Goal: Information Seeking & Learning: Learn about a topic

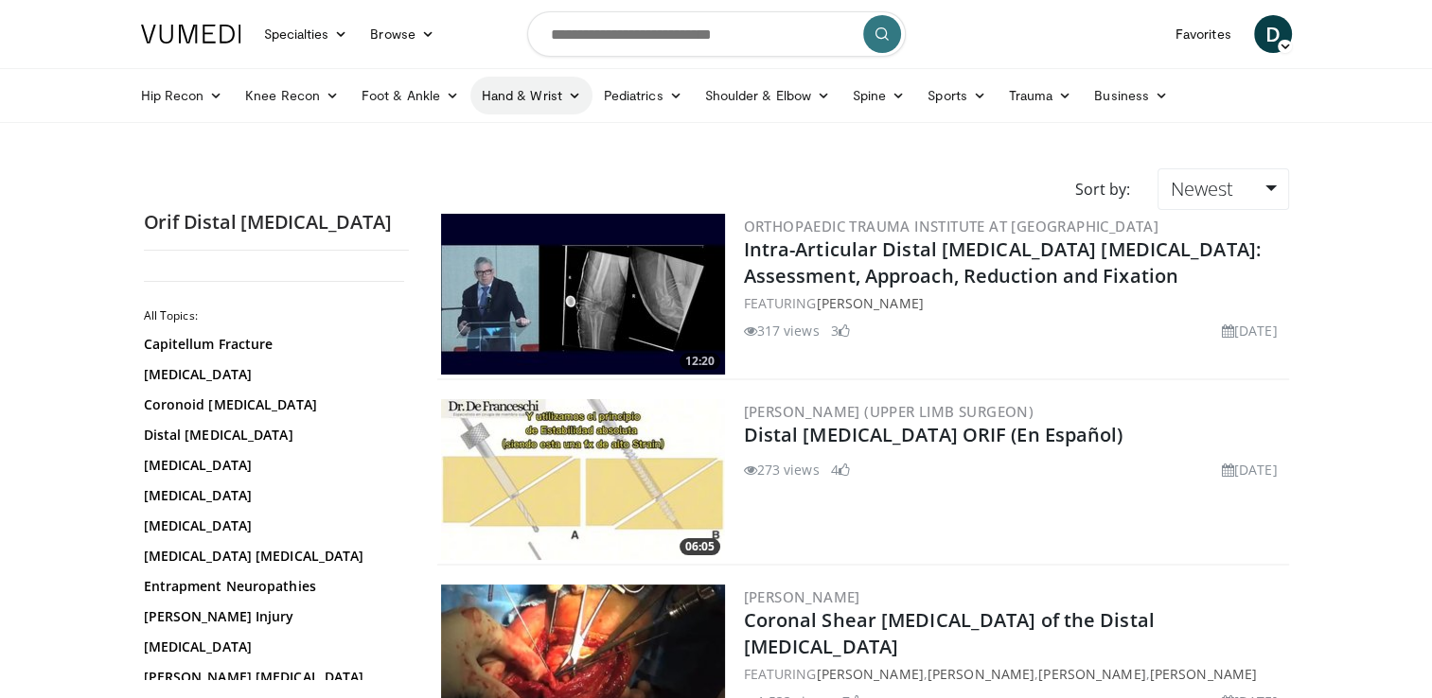
click at [550, 90] on link "Hand & Wrist" at bounding box center [531, 96] width 122 height 38
click at [506, 161] on link "Wrist" at bounding box center [583, 170] width 225 height 30
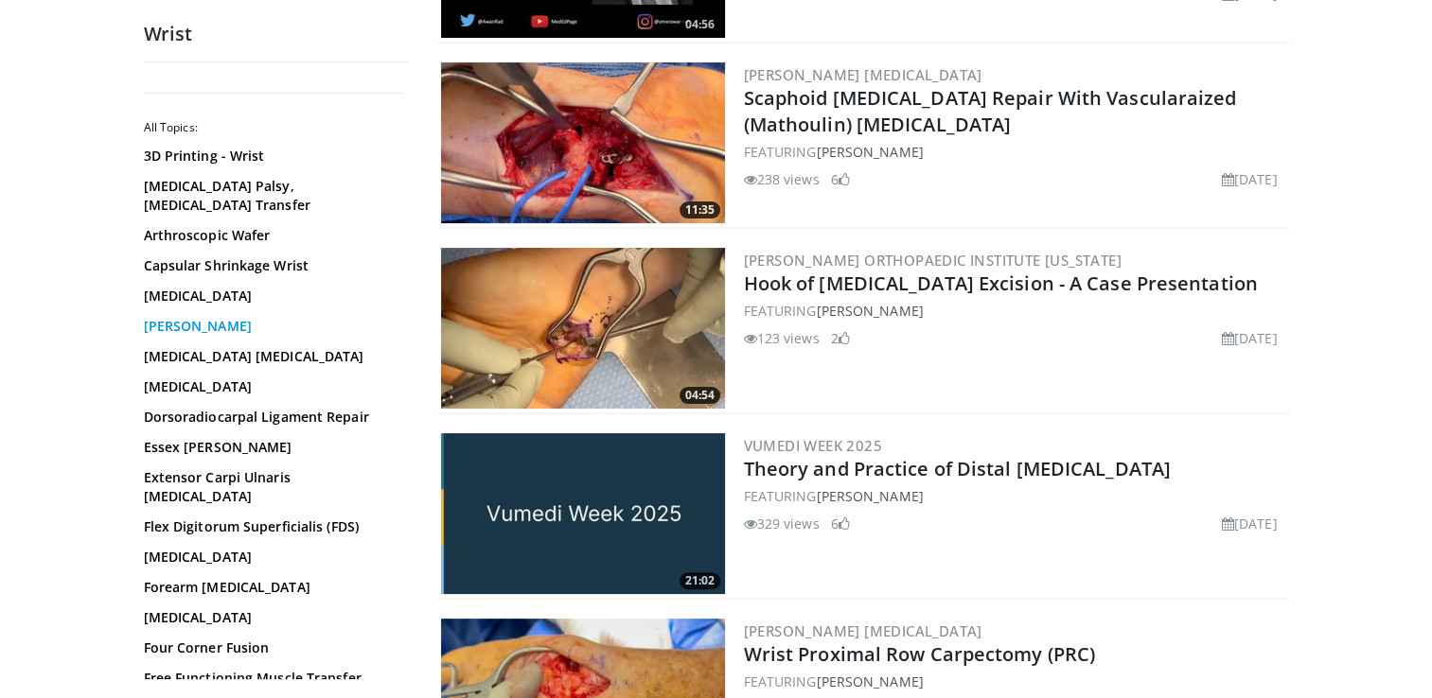
scroll to position [341, 0]
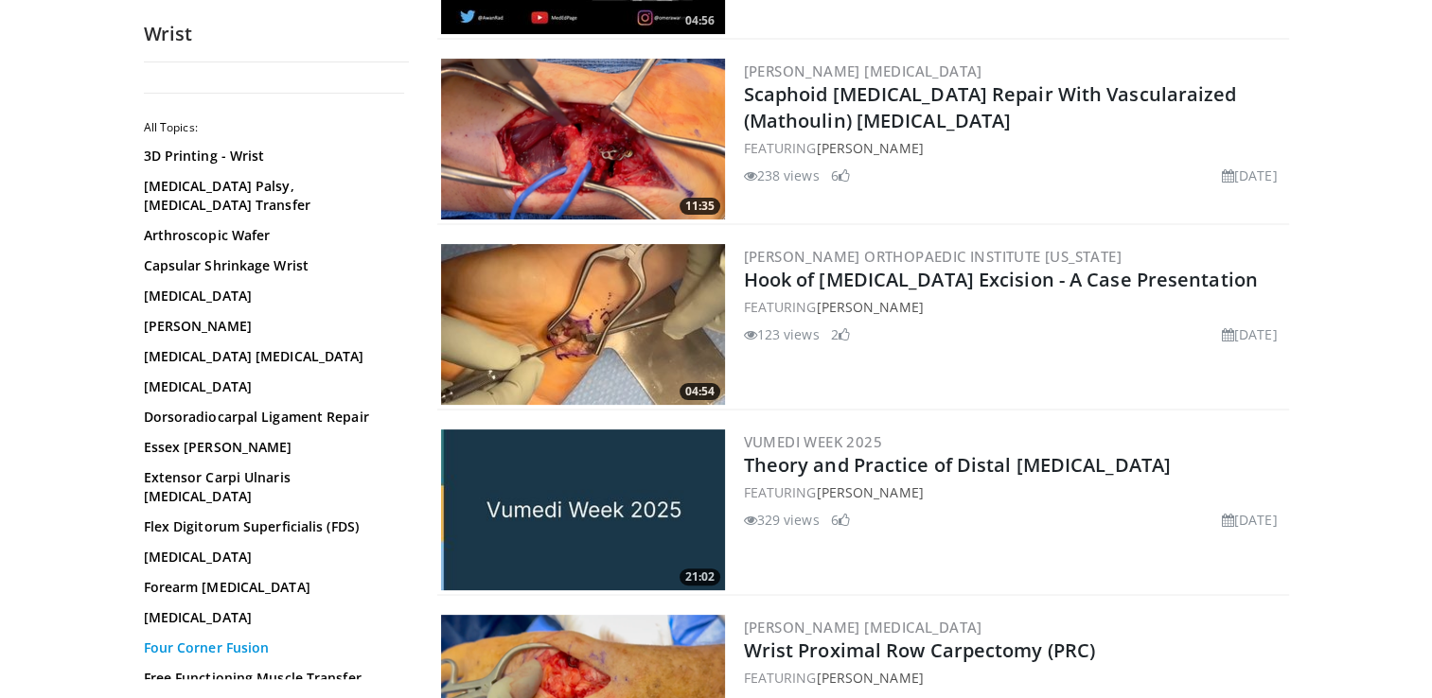
click at [204, 639] on link "Four Corner Fusion" at bounding box center [272, 648] width 256 height 19
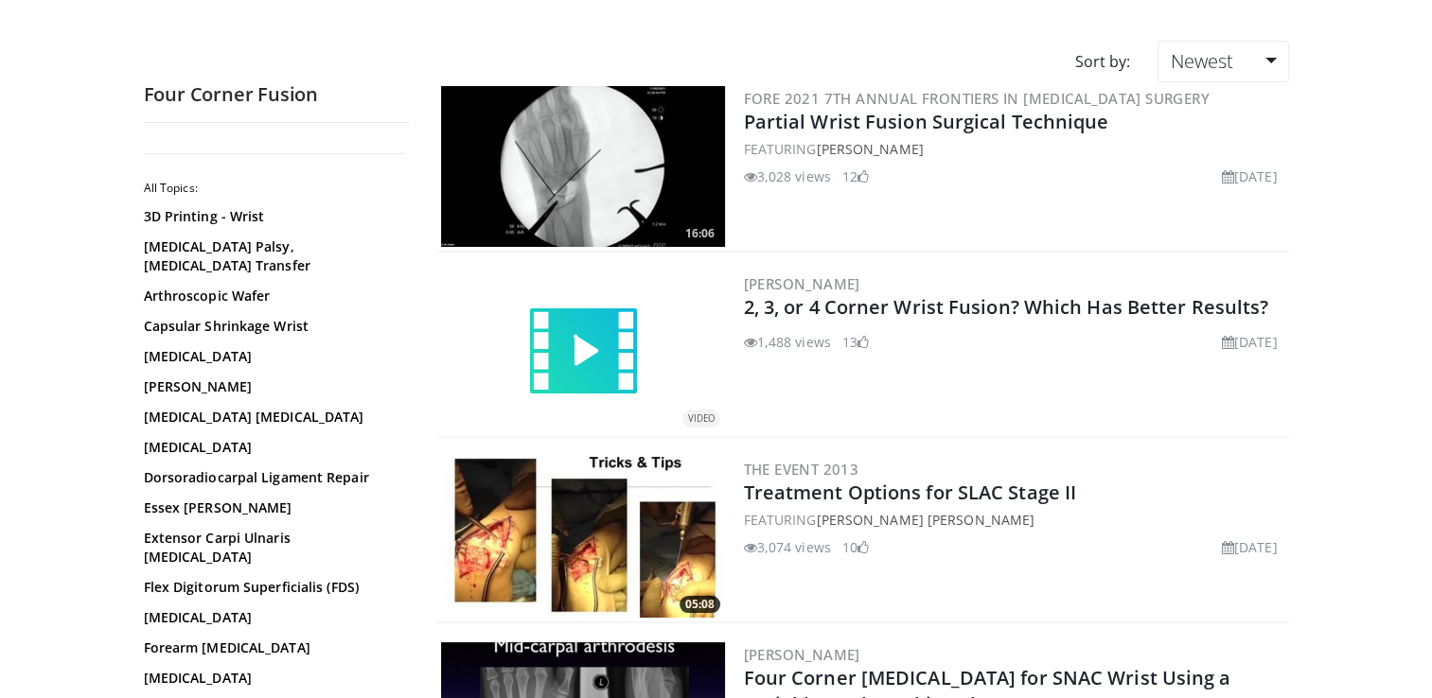
scroll to position [189, 0]
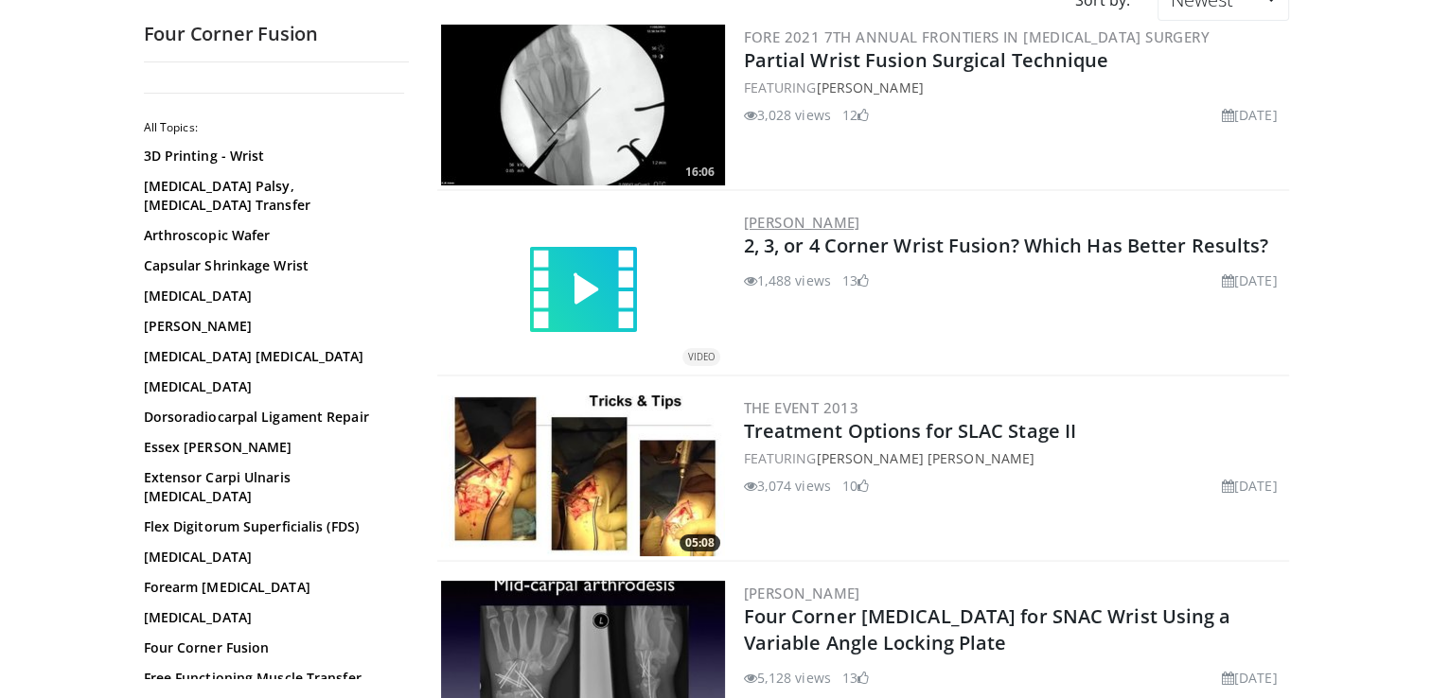
click at [825, 229] on link "[PERSON_NAME]" at bounding box center [802, 222] width 116 height 19
click at [780, 253] on link "2, 3, or 4 Corner Wrist Fusion? Which Has Better Results?" at bounding box center [1006, 246] width 525 height 26
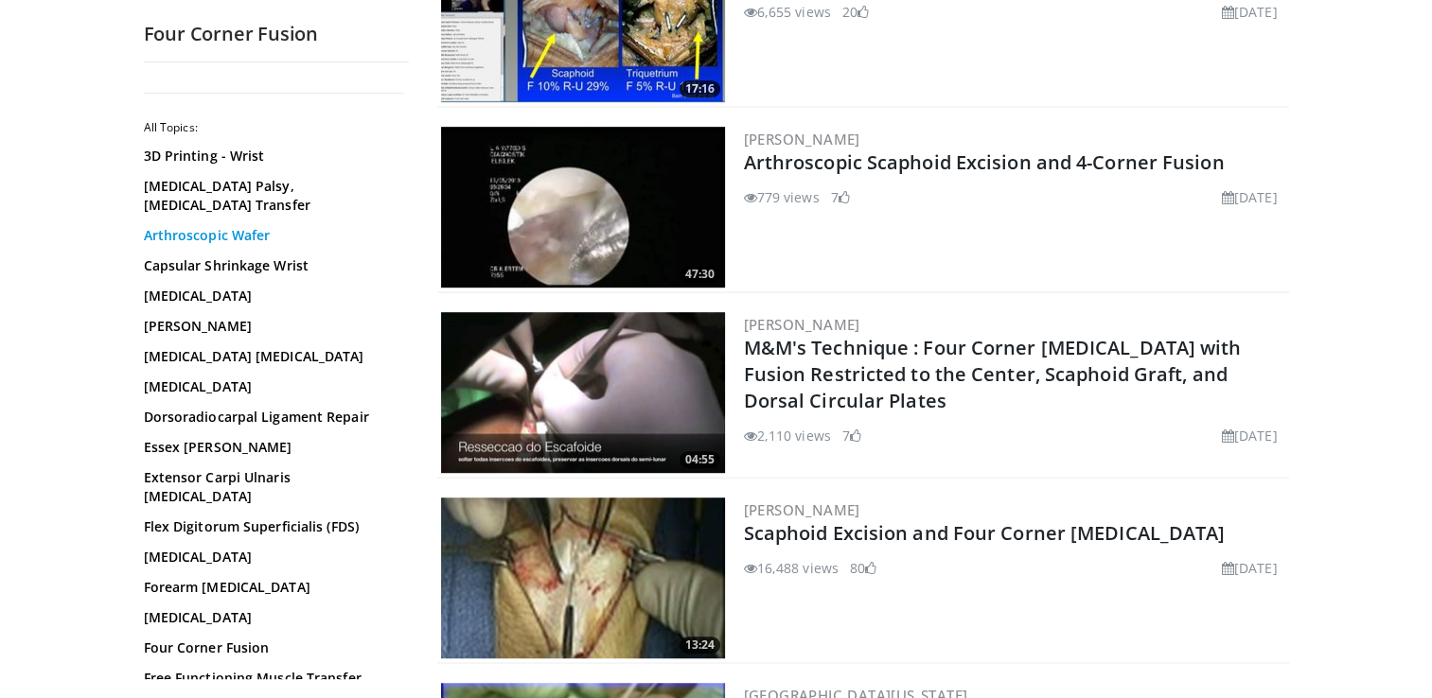
scroll to position [1249, 0]
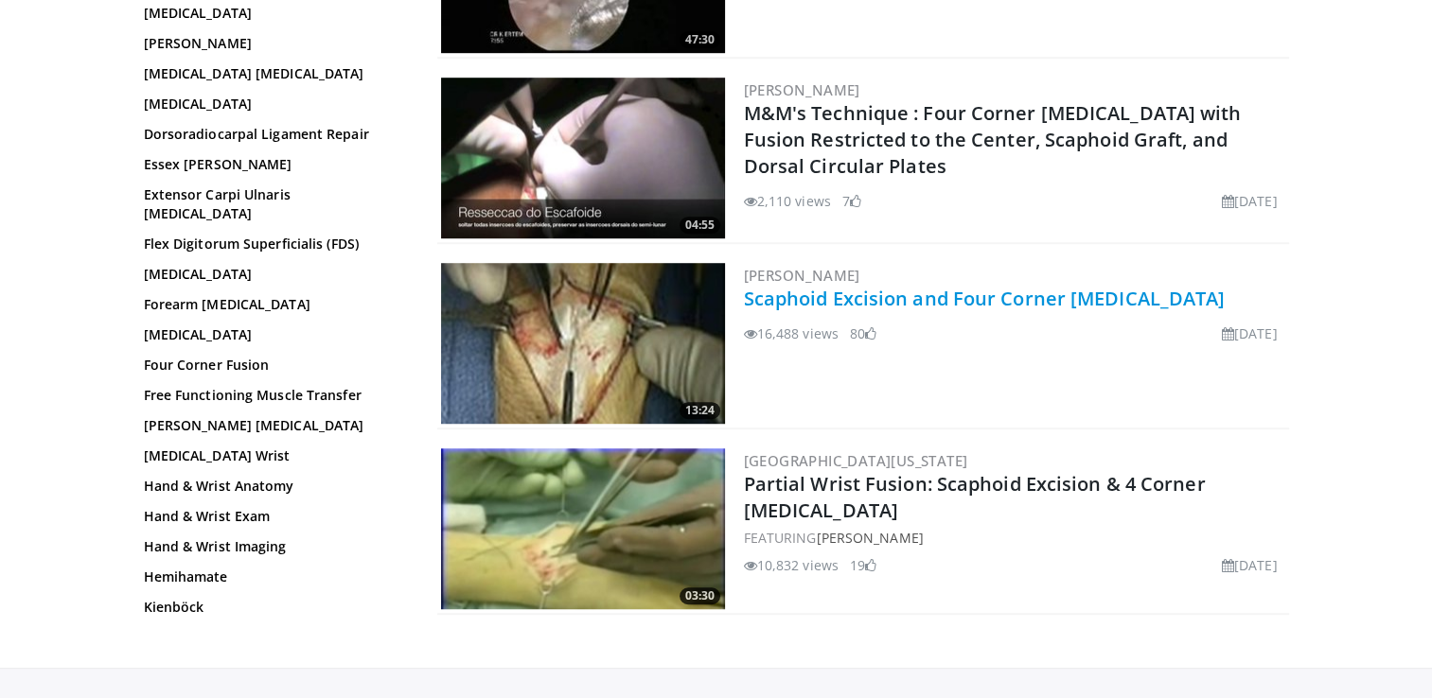
click at [772, 302] on link "Scaphoid Excision and Four Corner [MEDICAL_DATA]" at bounding box center [985, 299] width 482 height 26
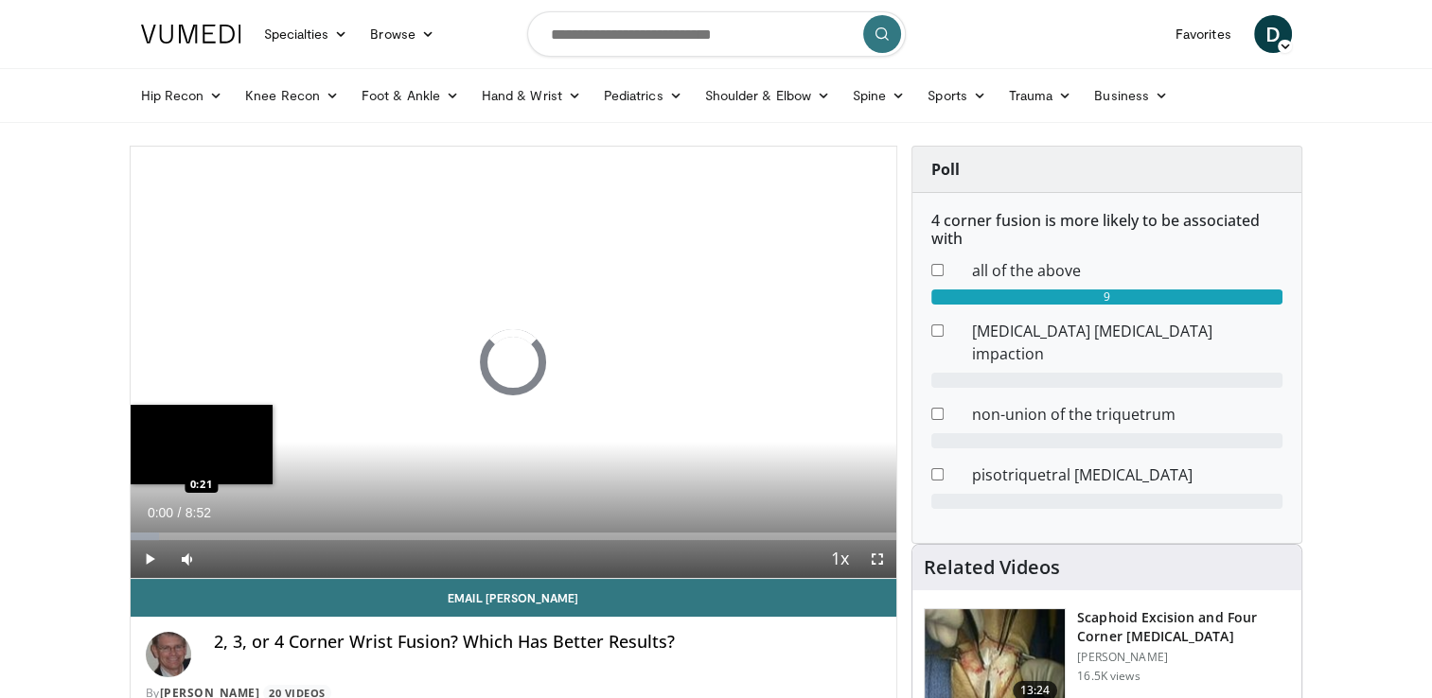
click at [159, 533] on div "Loaded : 3.74% 0:00 0:21" at bounding box center [514, 537] width 767 height 8
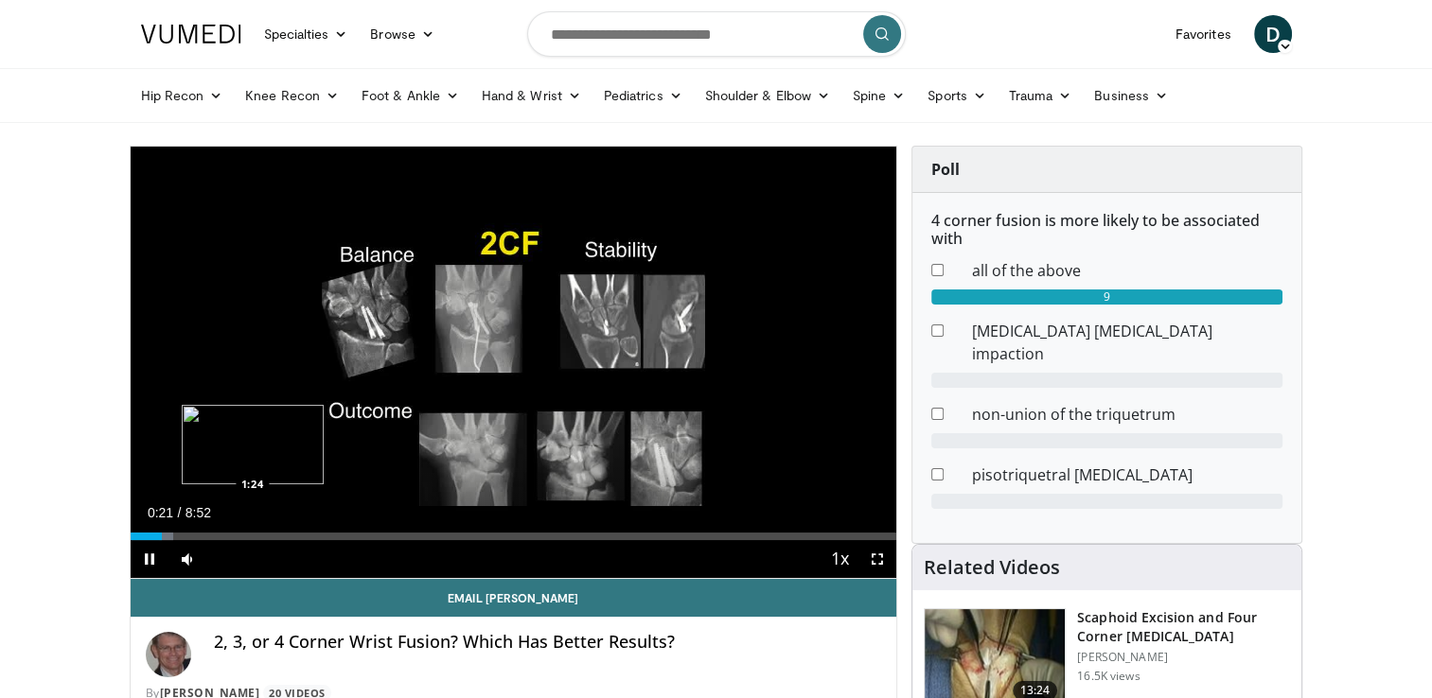
click at [253, 535] on div "Loaded : 5.64% 0:21 1:24" at bounding box center [514, 537] width 767 height 8
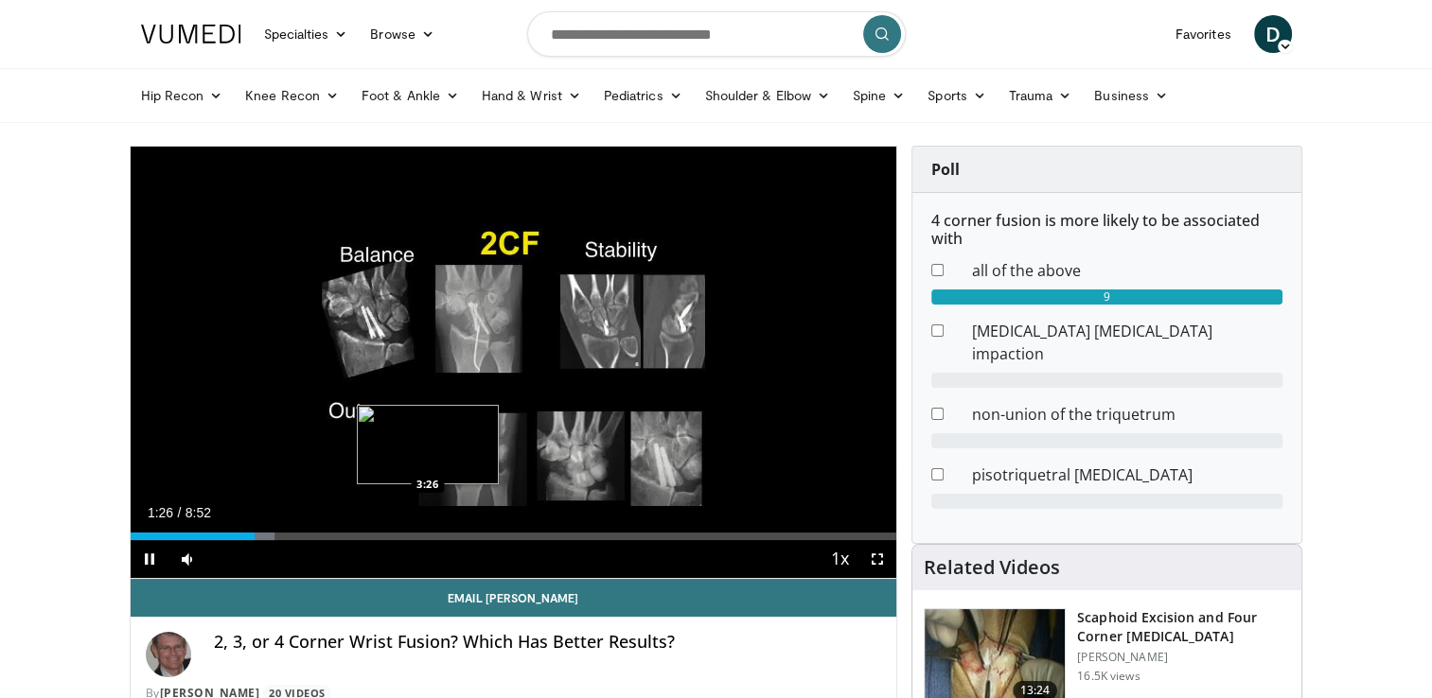
click at [429, 531] on div "Loaded : 18.79% 1:26 3:26" at bounding box center [514, 531] width 767 height 18
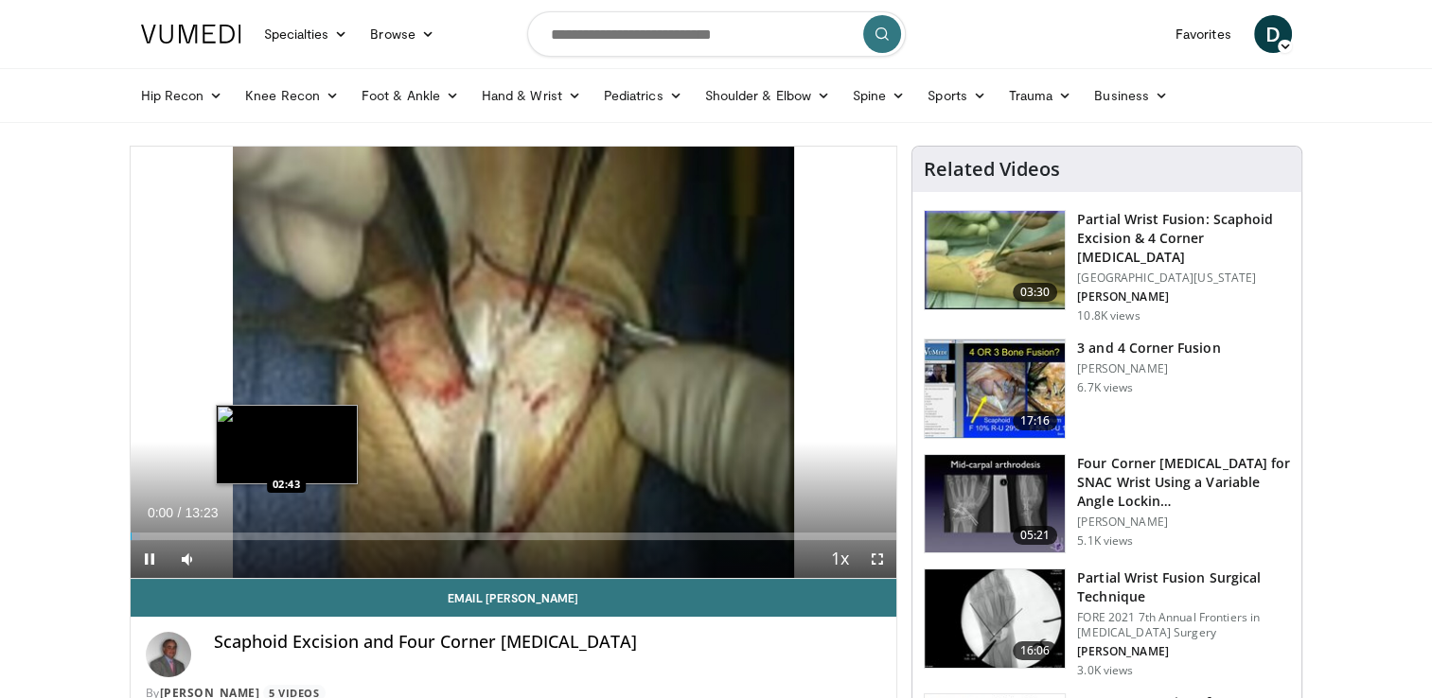
click at [288, 537] on div "Loaded : 1.25% 00:00 02:43" at bounding box center [514, 537] width 767 height 8
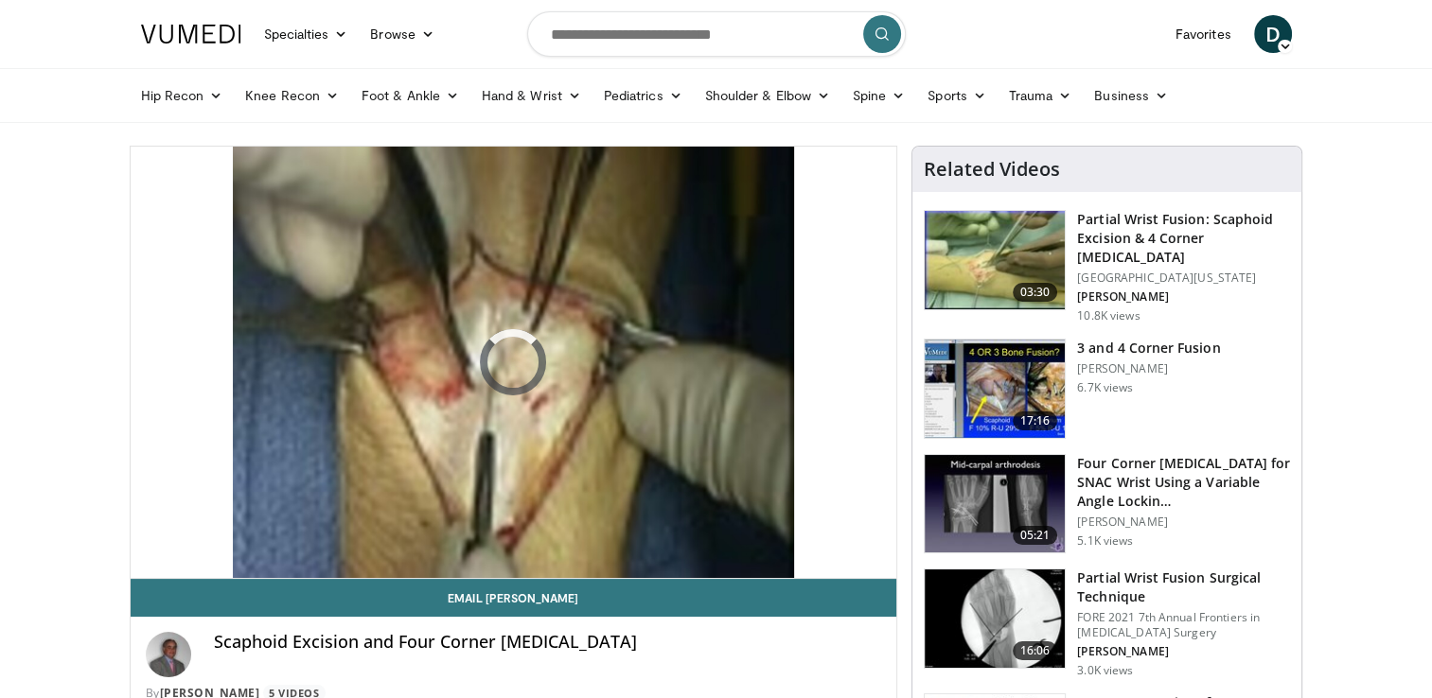
click at [288, 537] on div "10 seconds Tap to unmute" at bounding box center [514, 363] width 767 height 432
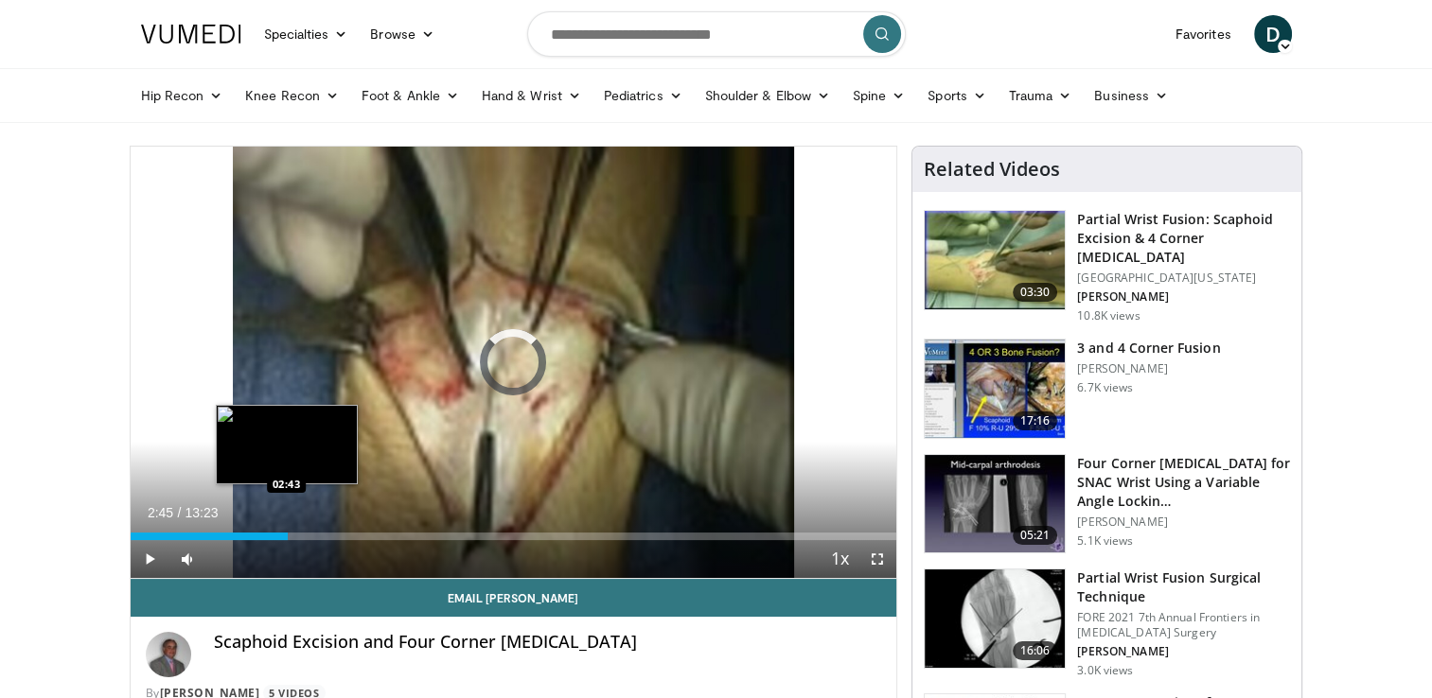
click at [288, 537] on div "02:45" at bounding box center [210, 537] width 158 height 8
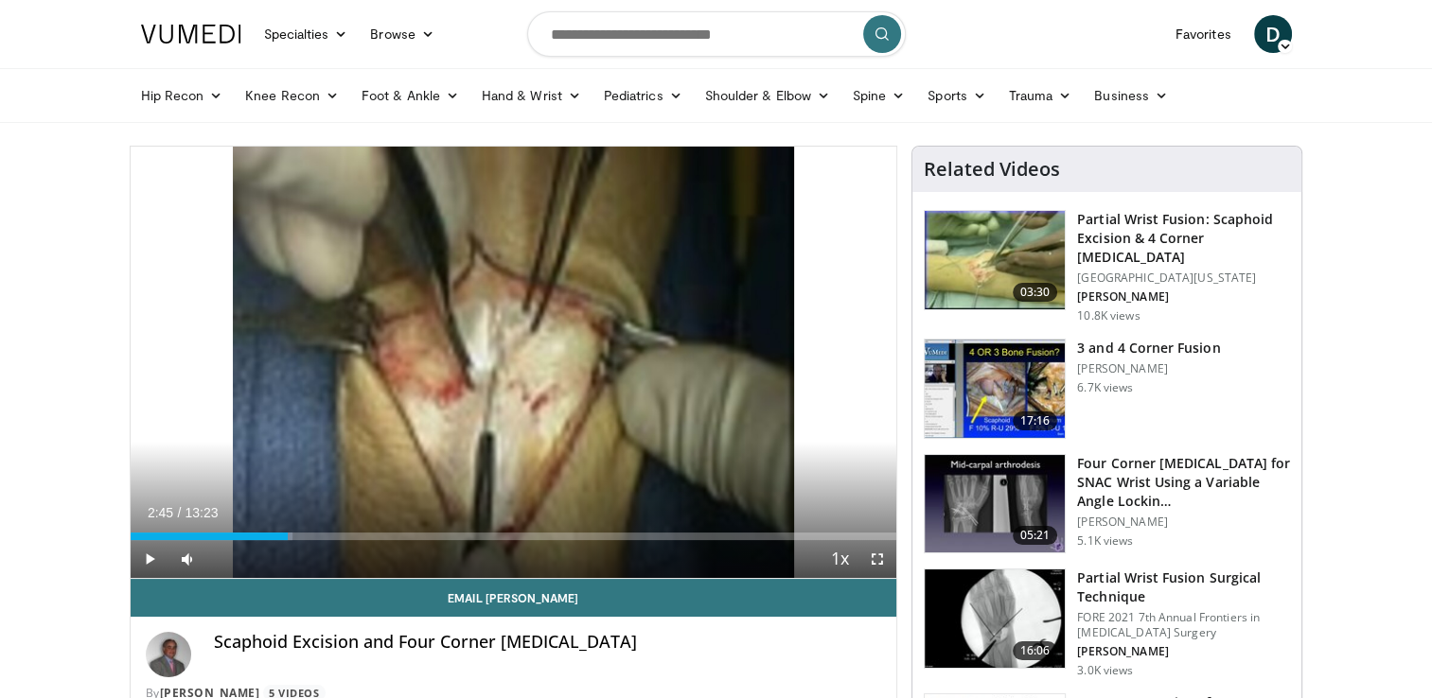
click at [1127, 569] on h3 "Partial Wrist Fusion Surgical Technique" at bounding box center [1183, 588] width 213 height 38
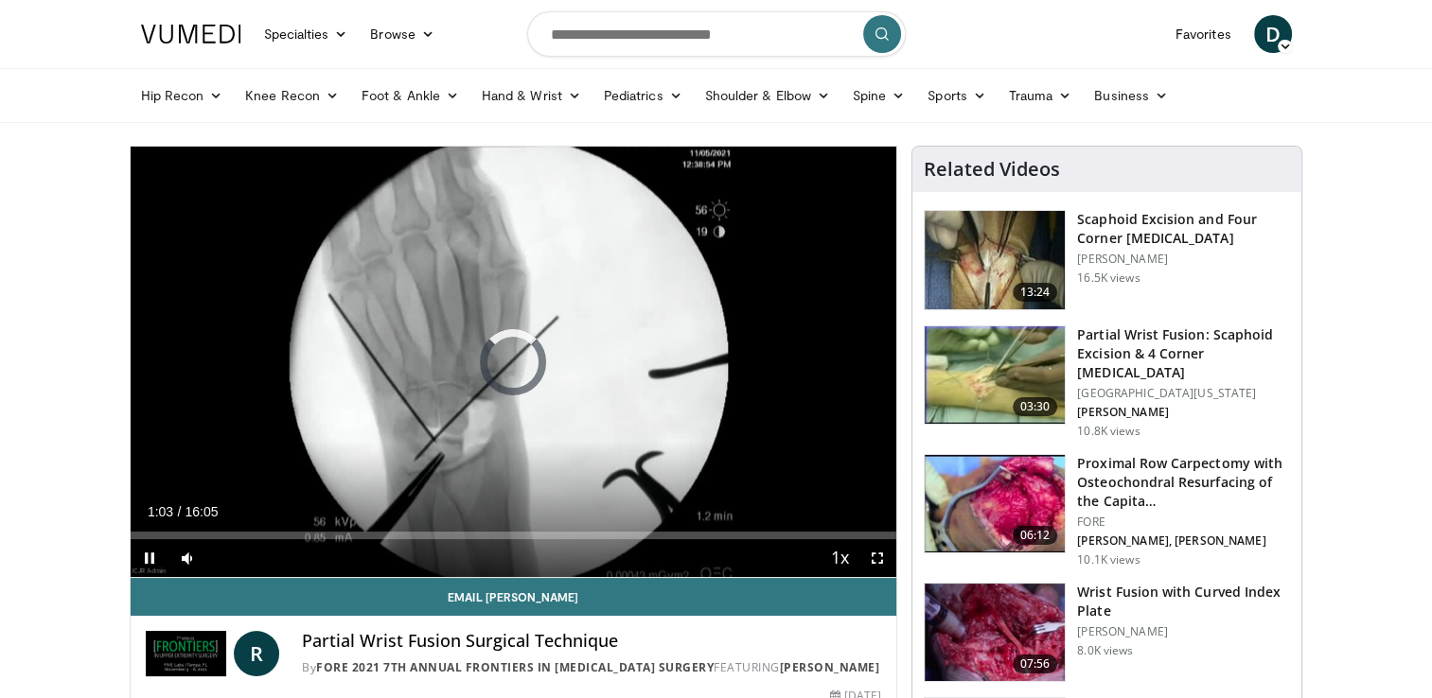
click at [180, 534] on div "Loaded : 0.00% 01:03 01:03" at bounding box center [514, 536] width 767 height 8
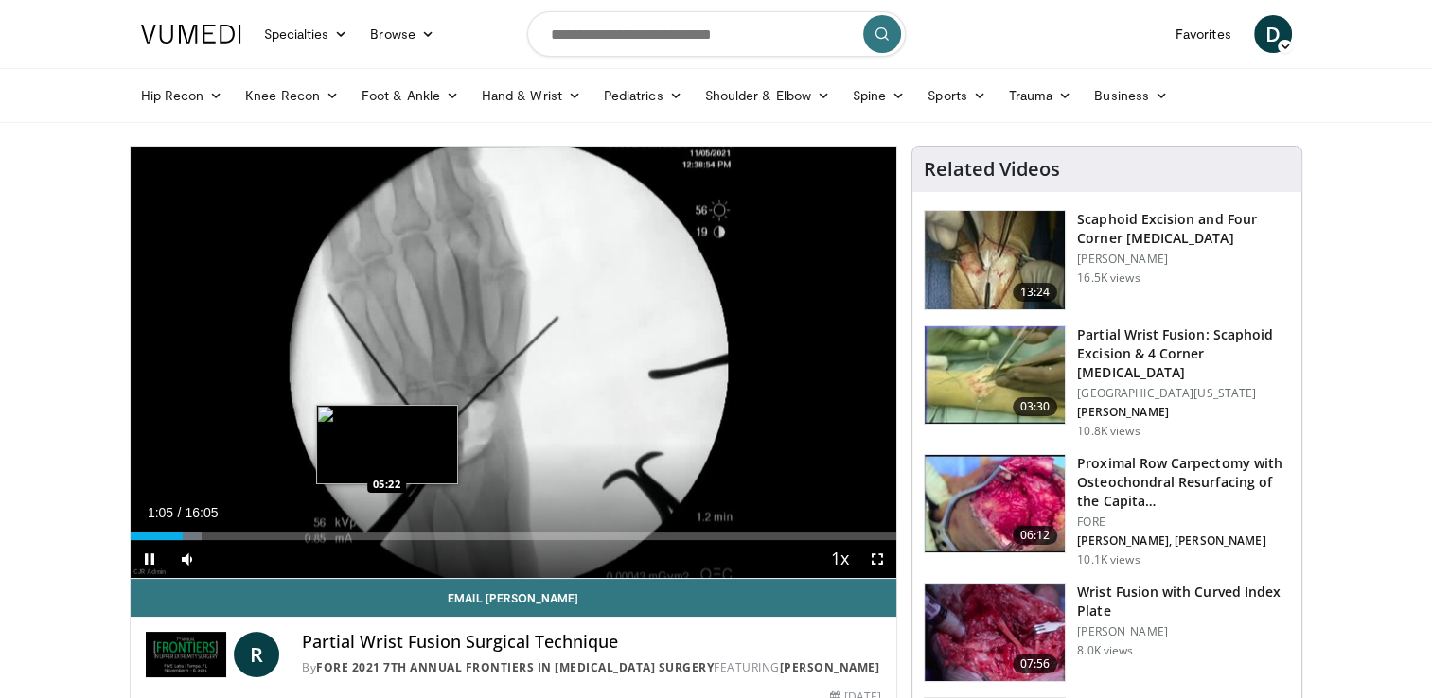
click at [386, 538] on div "Loaded : 9.33% 01:05 05:22" at bounding box center [514, 537] width 767 height 8
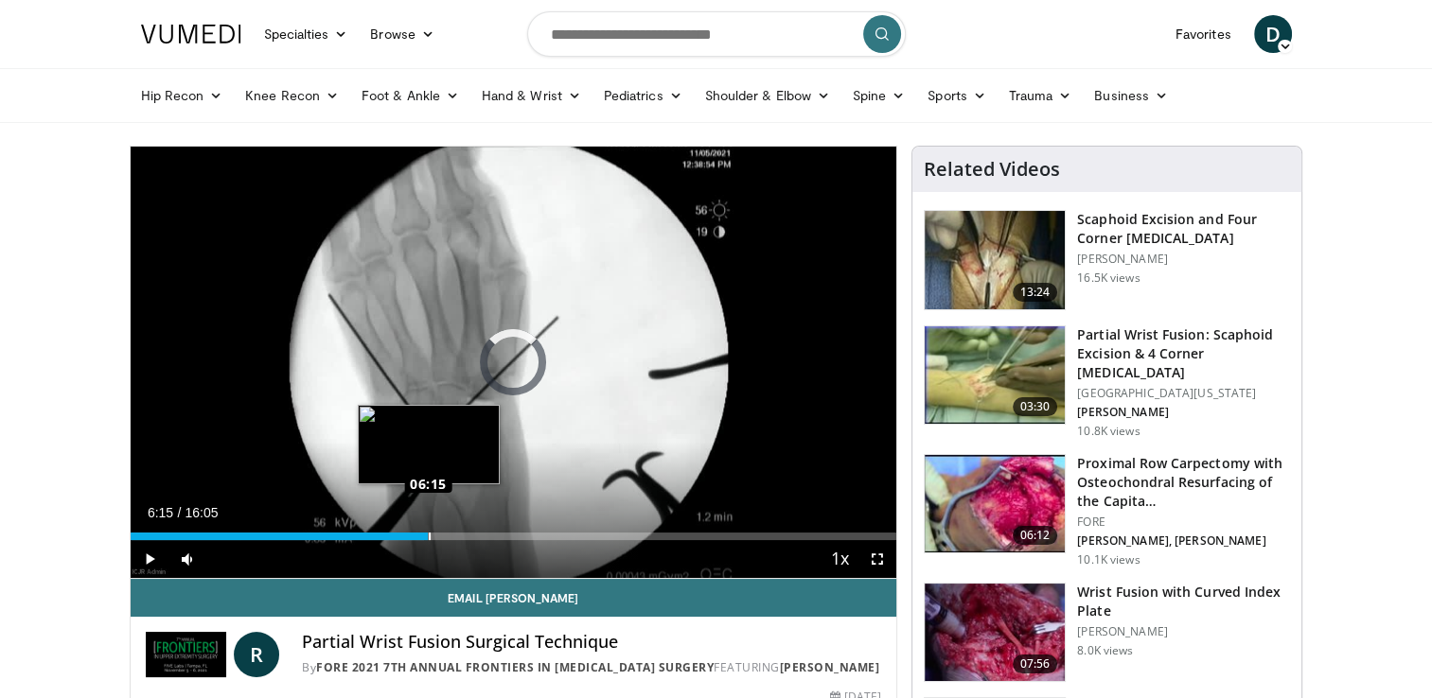
click at [428, 531] on div "Loaded : 38.34% 06:15 06:15" at bounding box center [514, 531] width 767 height 18
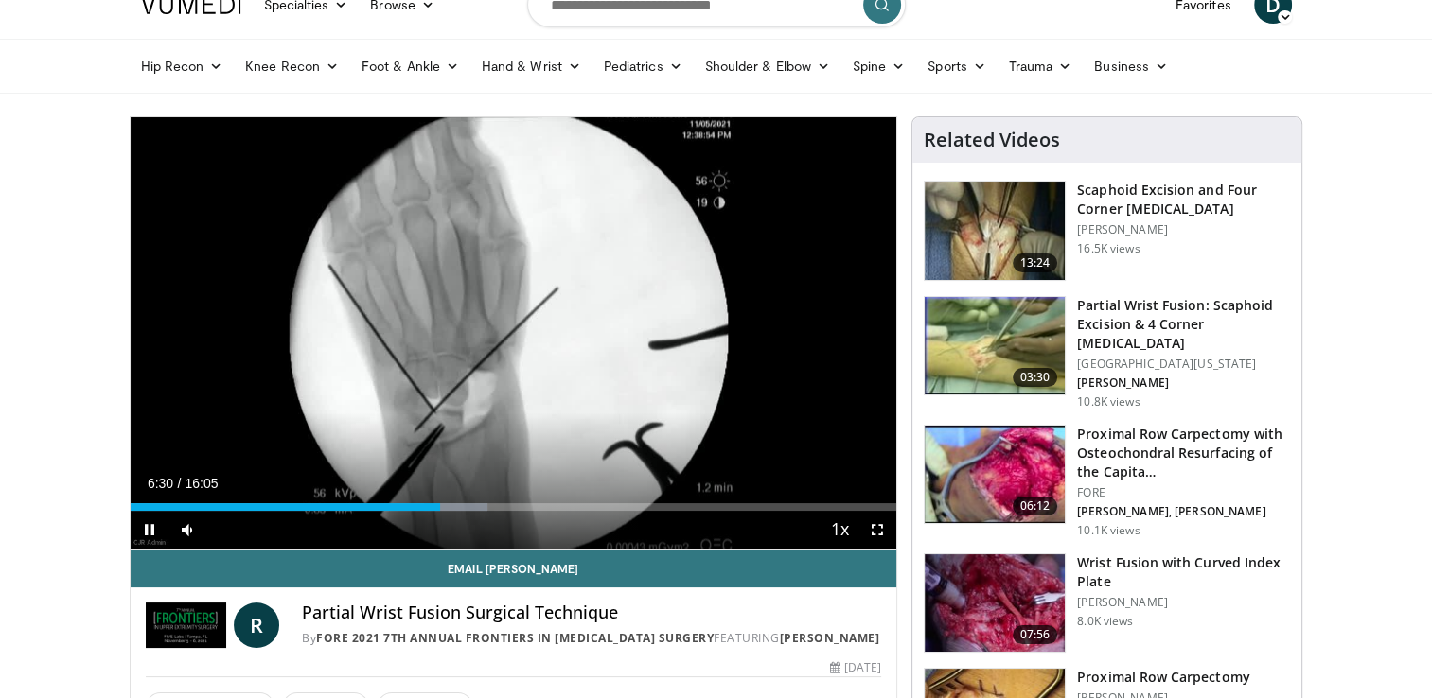
scroll to position [30, 0]
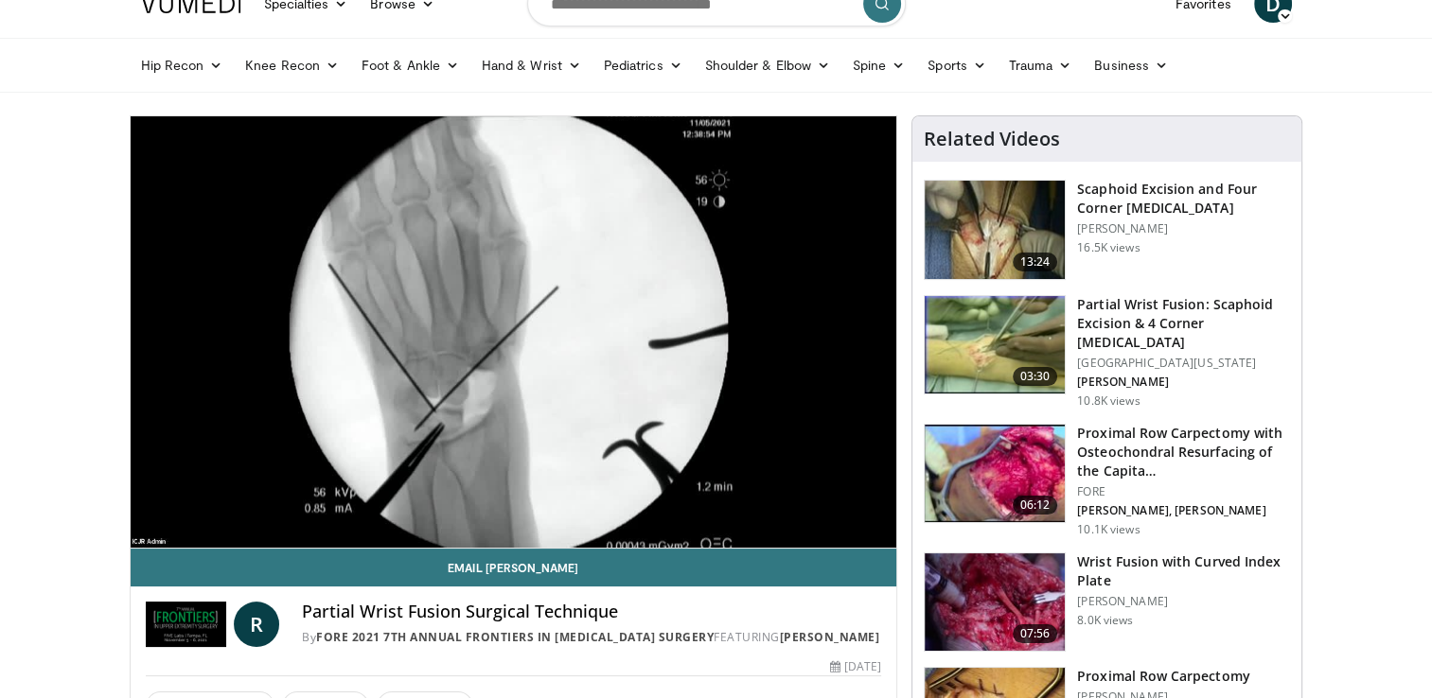
click at [1249, 316] on h3 "Partial Wrist Fusion: Scaphoid Excision & 4 Corner [MEDICAL_DATA]" at bounding box center [1183, 323] width 213 height 57
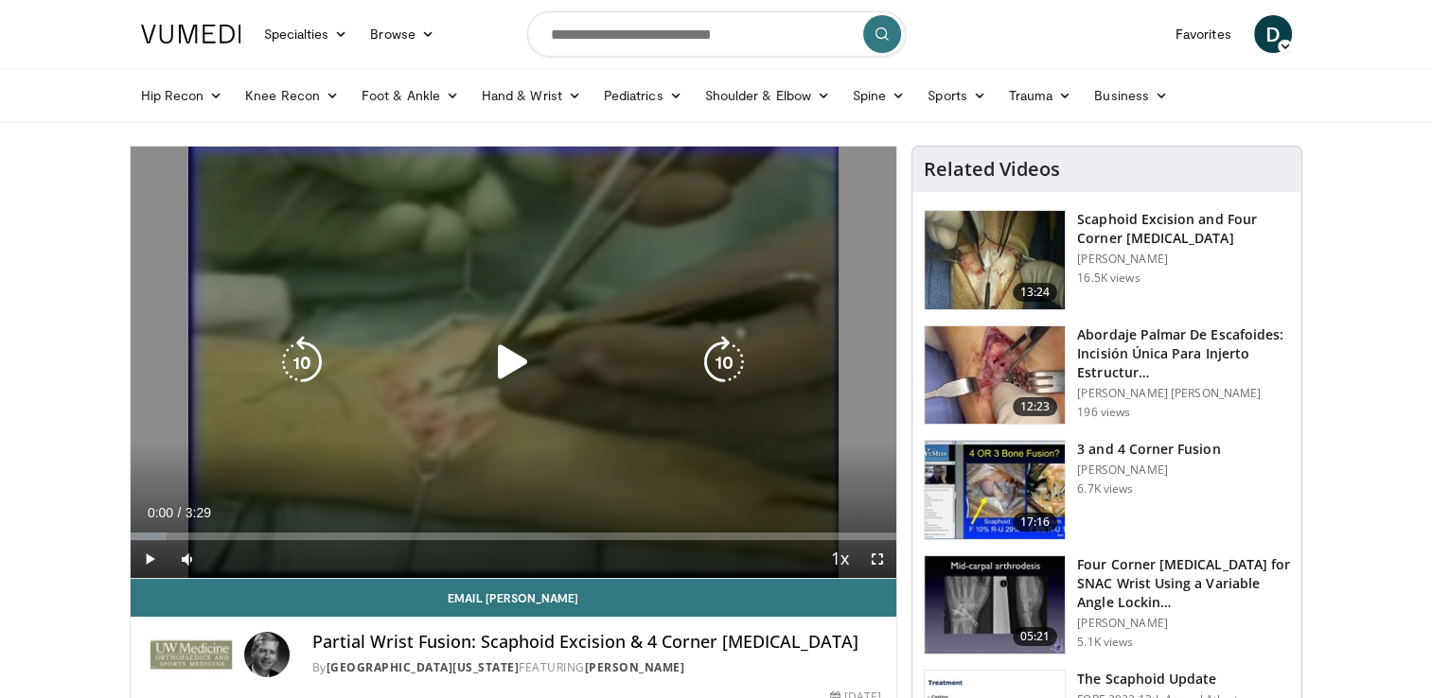
click at [507, 359] on icon "Video Player" at bounding box center [512, 362] width 53 height 53
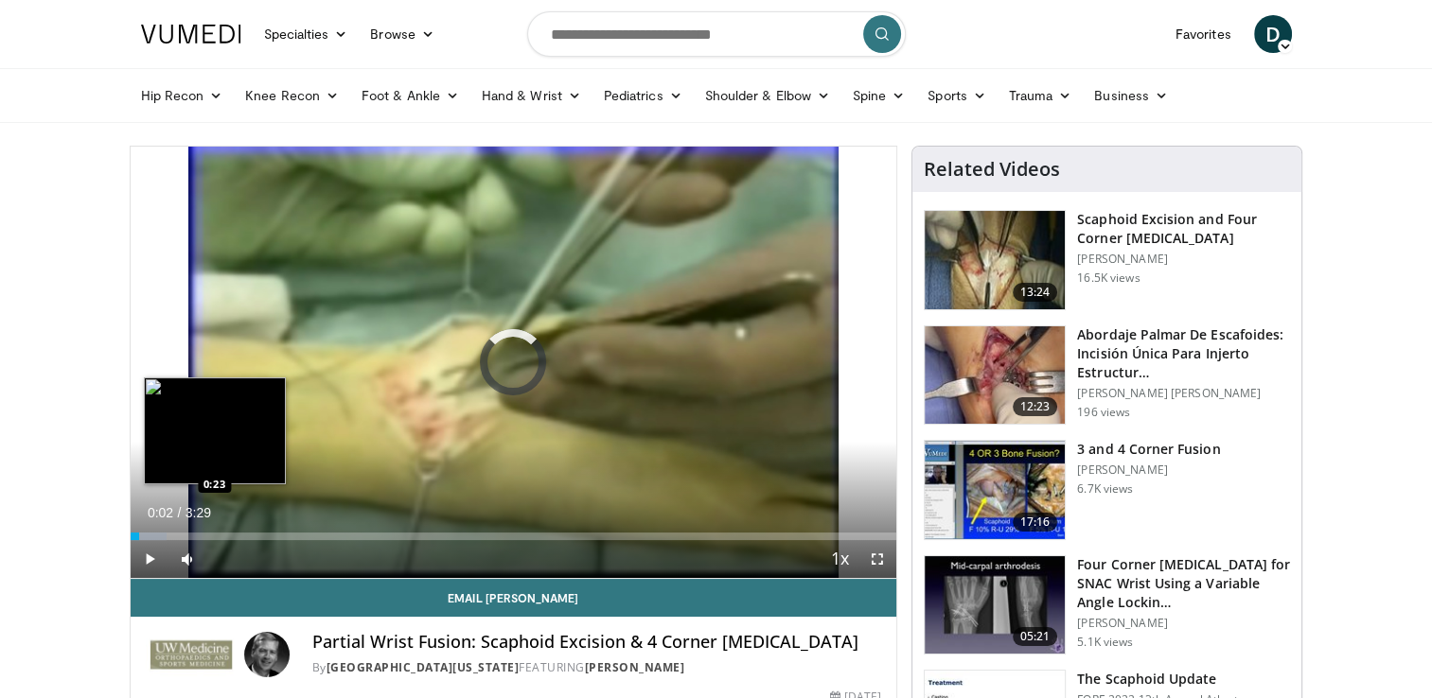
click at [214, 536] on div "Loaded : 4.78% 0:02 0:23" at bounding box center [514, 537] width 767 height 8
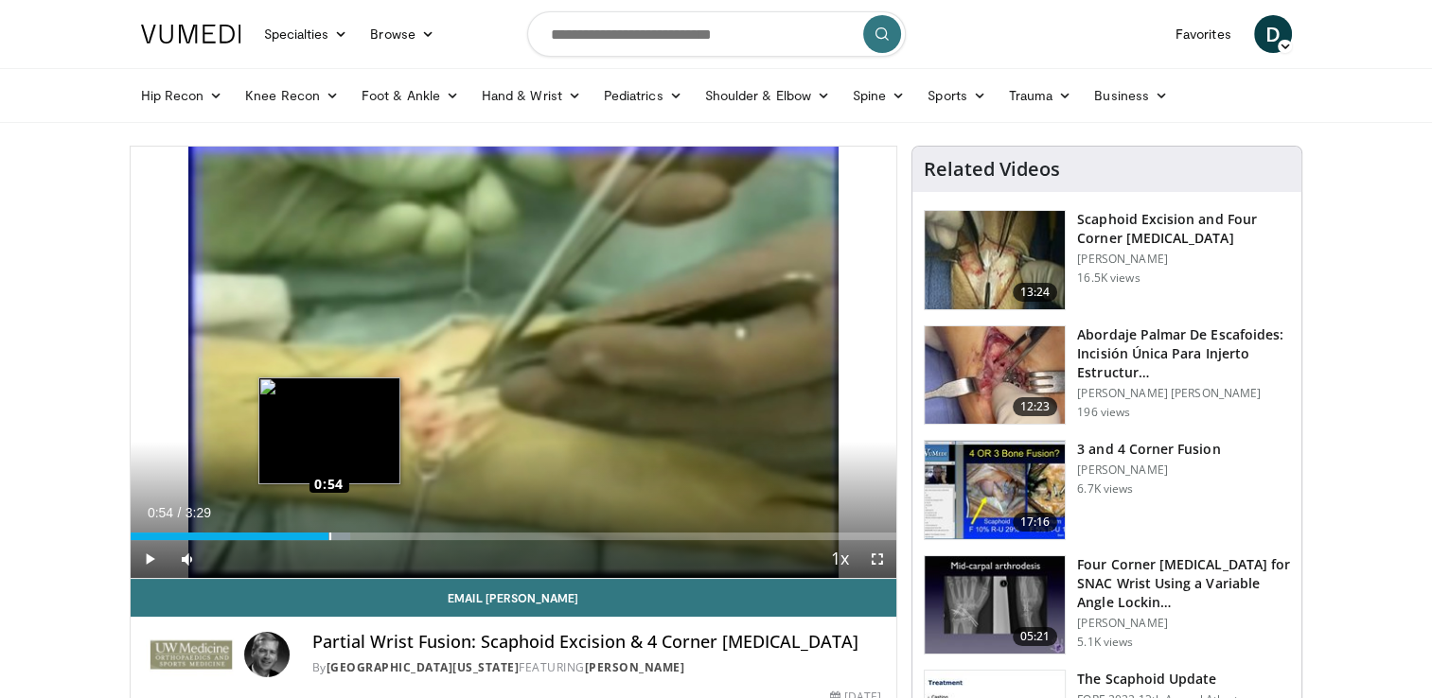
click at [328, 533] on div "Loaded : 28.66% 0:54 0:54" at bounding box center [514, 537] width 767 height 8
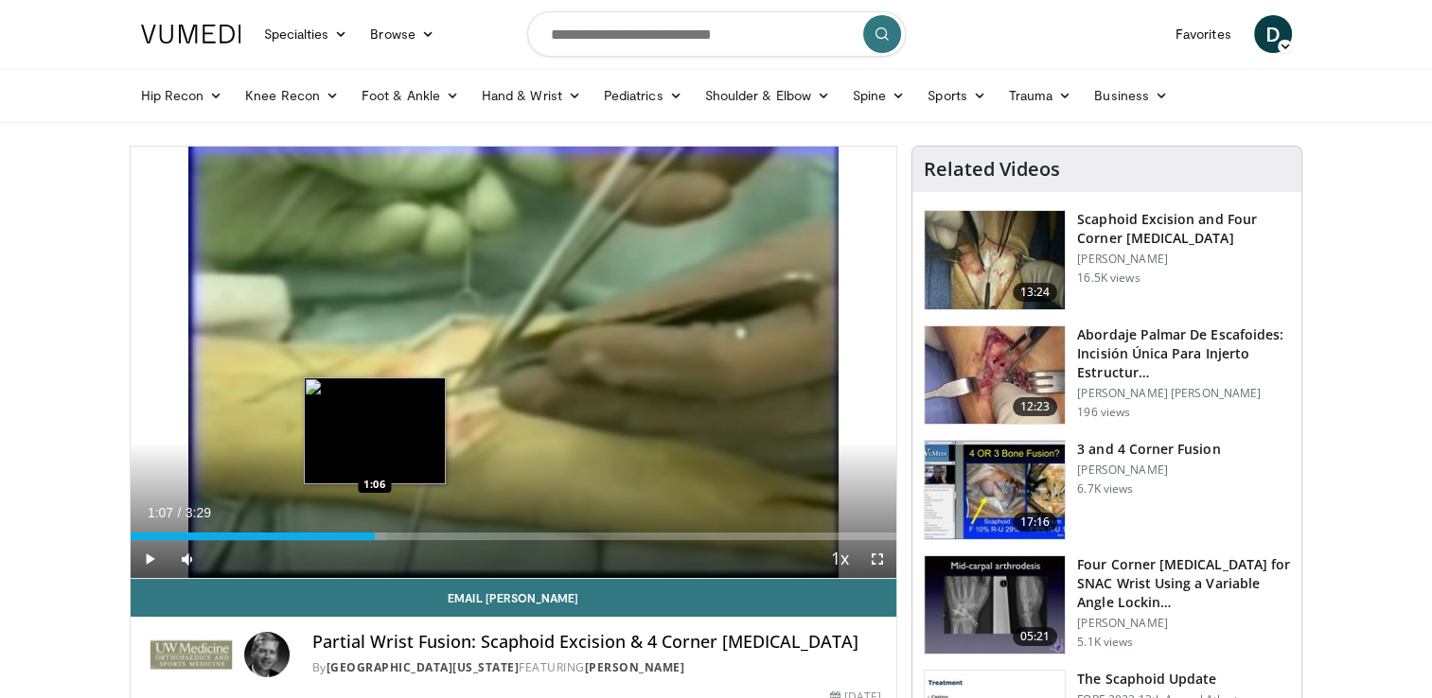
click at [375, 533] on div "Loaded : 33.43% 0:55 1:06" at bounding box center [514, 537] width 767 height 8
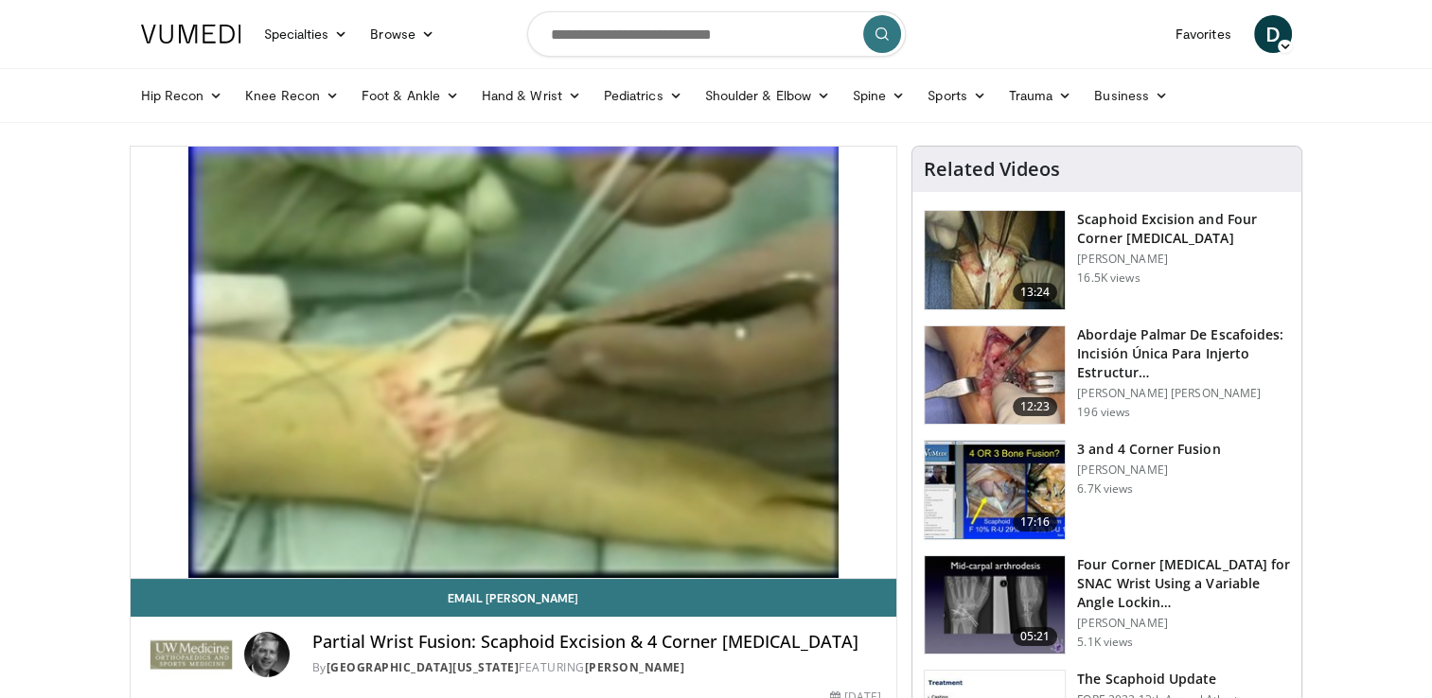
drag, startPoint x: 432, startPoint y: 532, endPoint x: 417, endPoint y: 535, distance: 15.4
click at [417, 535] on video-js "**********" at bounding box center [514, 363] width 767 height 432
